Goal: Task Accomplishment & Management: Use online tool/utility

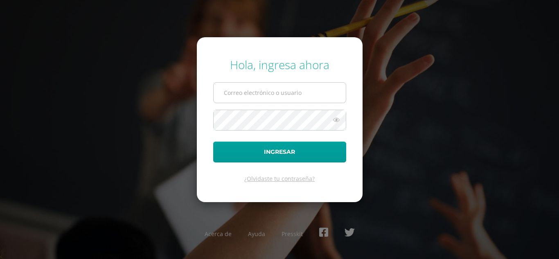
type input "2021239@laestrella.edu.gt"
click at [323, 89] on input "2021239@laestrella.edu.gt" at bounding box center [279, 93] width 132 height 20
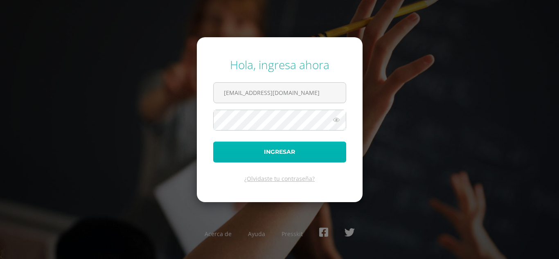
click at [311, 157] on button "Ingresar" at bounding box center [279, 151] width 133 height 21
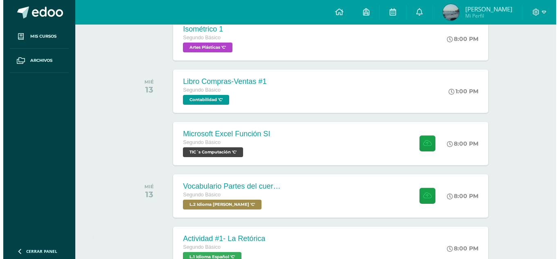
scroll to position [303, 0]
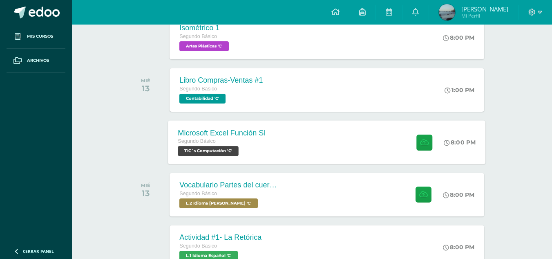
click at [309, 136] on div "Microsoft Excel Función SI Segundo Básico TIC´s Computación 'C' 8:00 PM Microso…" at bounding box center [327, 142] width 318 height 44
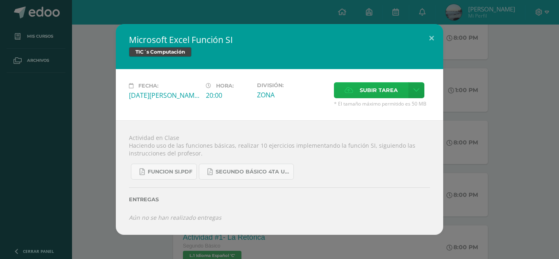
click at [360, 89] on span "Subir tarea" at bounding box center [378, 90] width 38 height 15
click at [0, 0] on input "Subir tarea" at bounding box center [0, 0] width 0 height 0
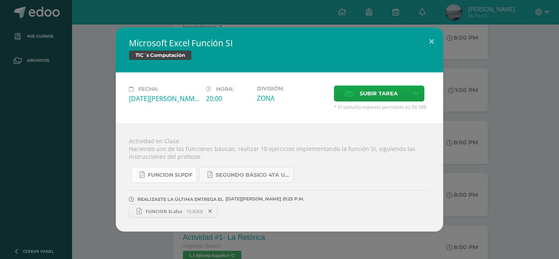
click at [180, 177] on span "FUNCION SI.pdf" at bounding box center [170, 175] width 45 height 7
